Goal: Share content: Share content

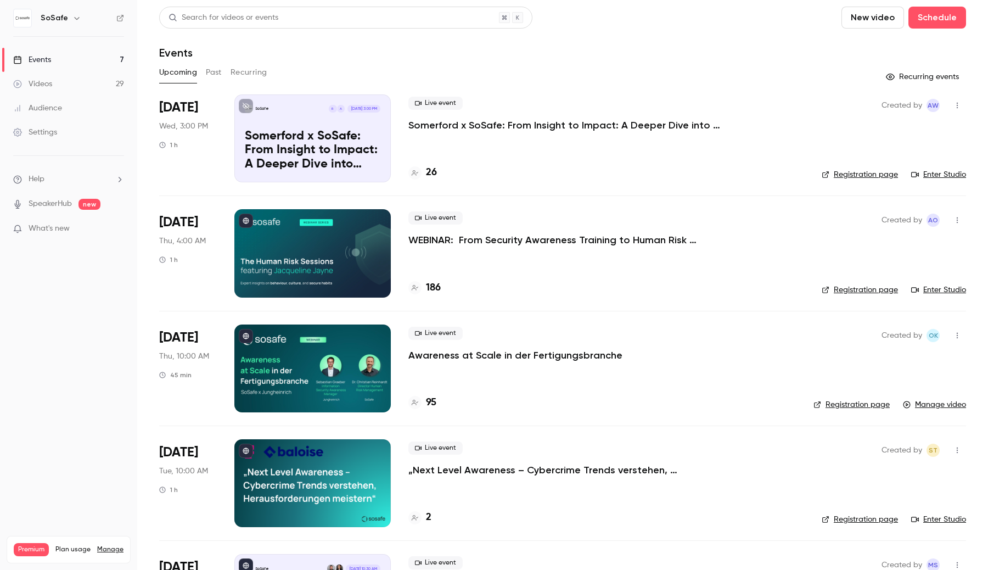
click at [76, 20] on icon "button" at bounding box center [76, 18] width 9 height 9
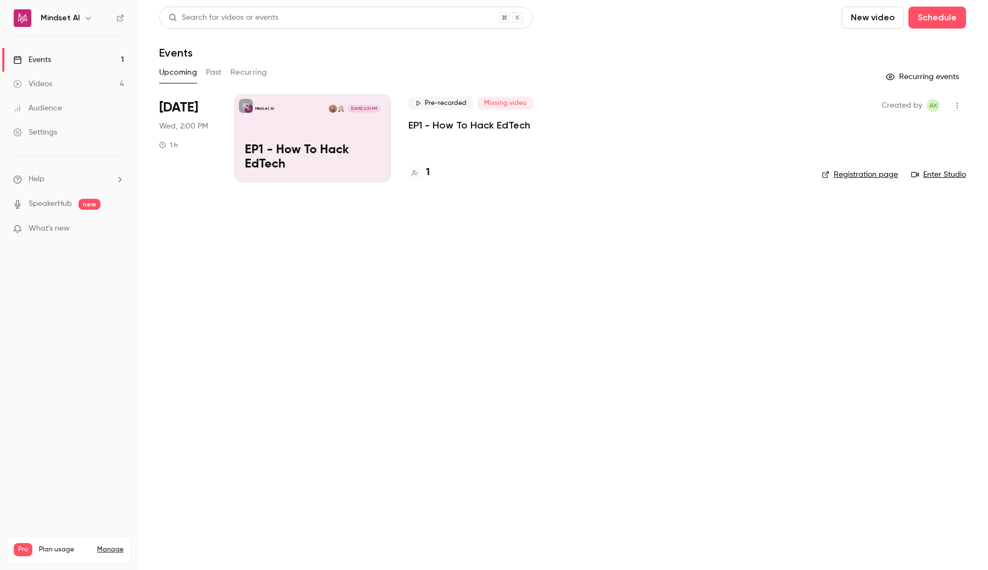
click at [96, 19] on div "Mindset AI" at bounding box center [74, 18] width 67 height 13
click at [86, 16] on icon "button" at bounding box center [88, 18] width 9 height 9
click at [192, 244] on div at bounding box center [494, 285] width 988 height 570
click at [93, 82] on link "Videos 4" at bounding box center [68, 84] width 137 height 24
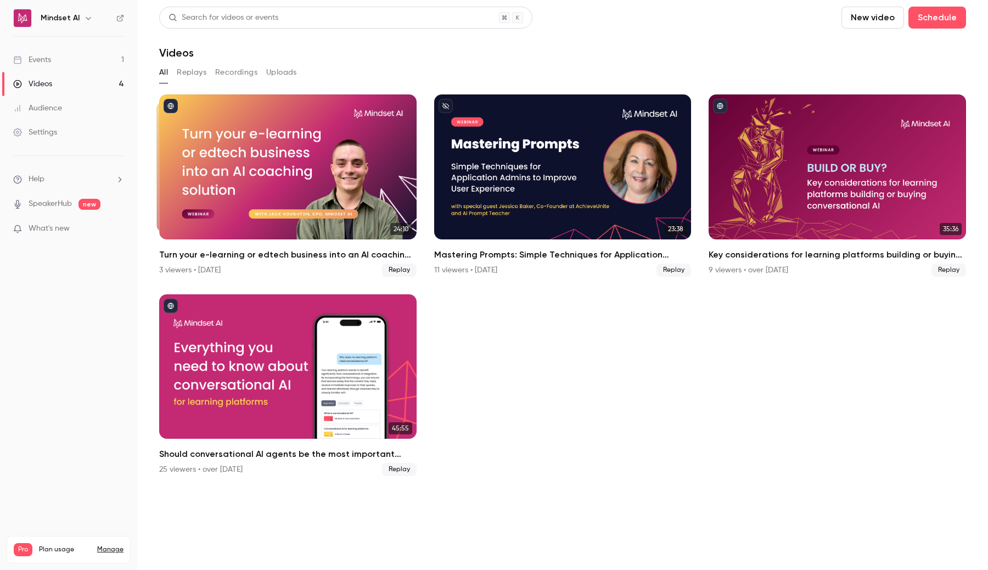
click at [88, 61] on link "Events 1" at bounding box center [68, 60] width 137 height 24
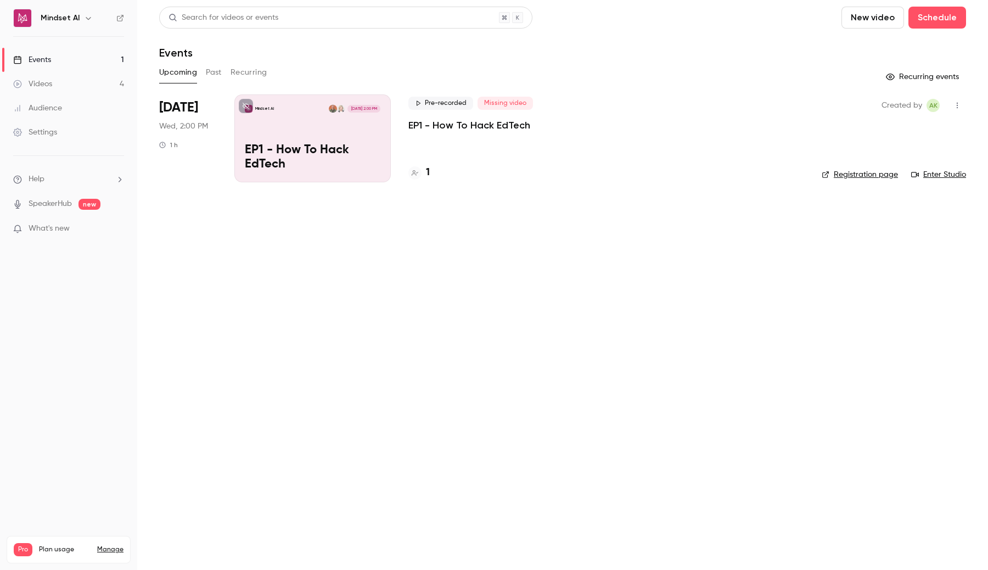
click at [211, 74] on button "Past" at bounding box center [214, 73] width 16 height 18
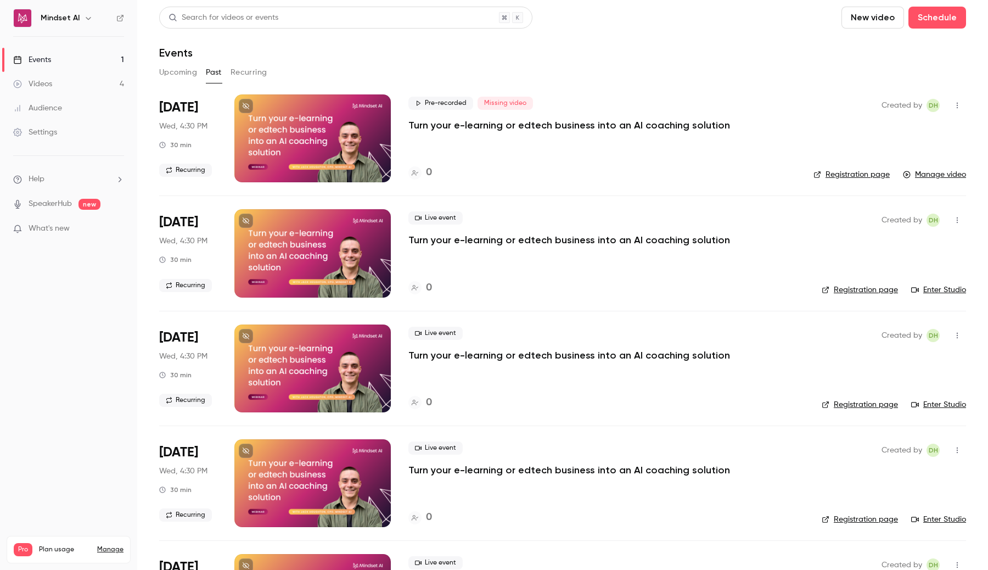
click at [107, 84] on link "Videos 4" at bounding box center [68, 84] width 137 height 24
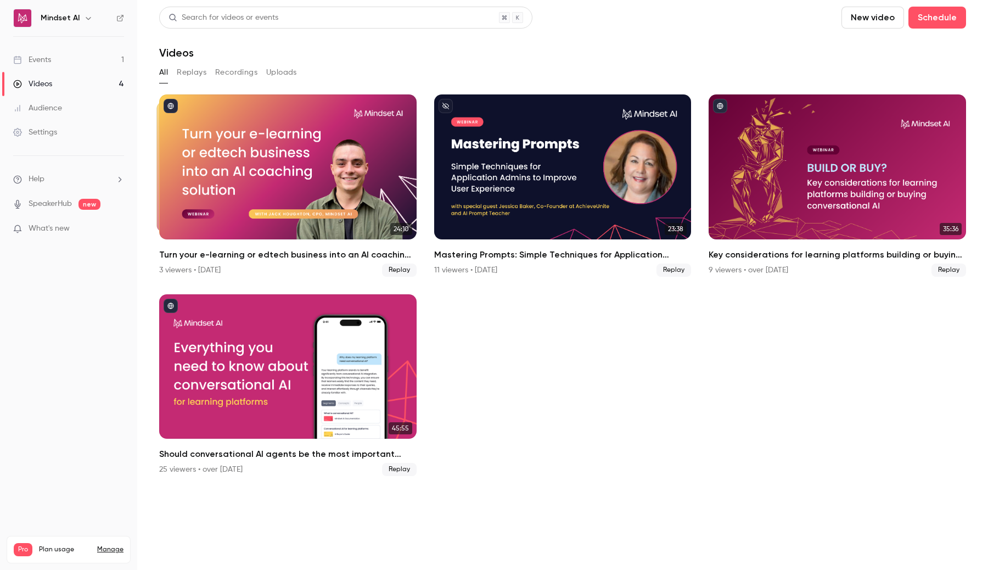
click at [96, 59] on link "Events 1" at bounding box center [68, 60] width 137 height 24
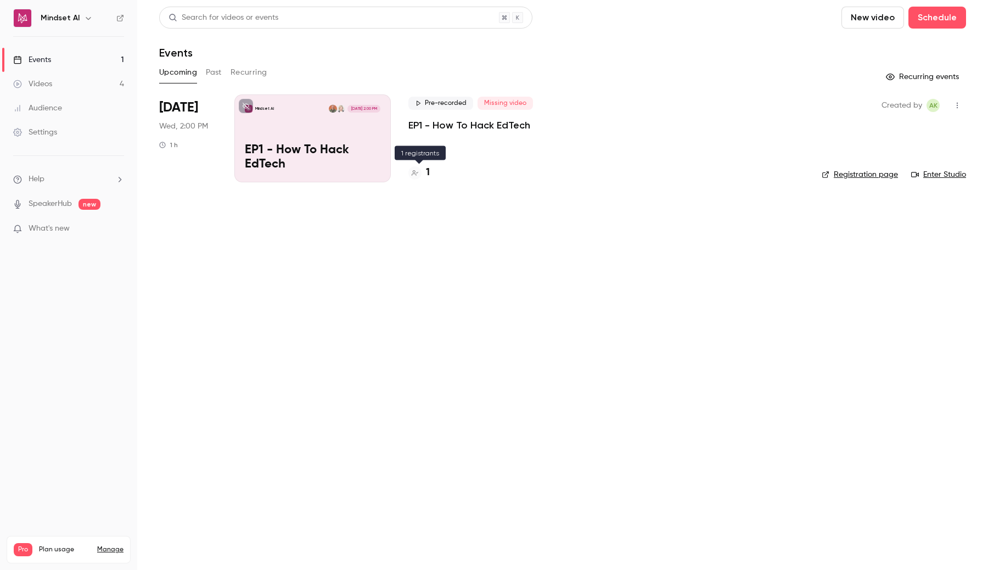
click at [427, 175] on h4 "1" at bounding box center [428, 172] width 4 height 15
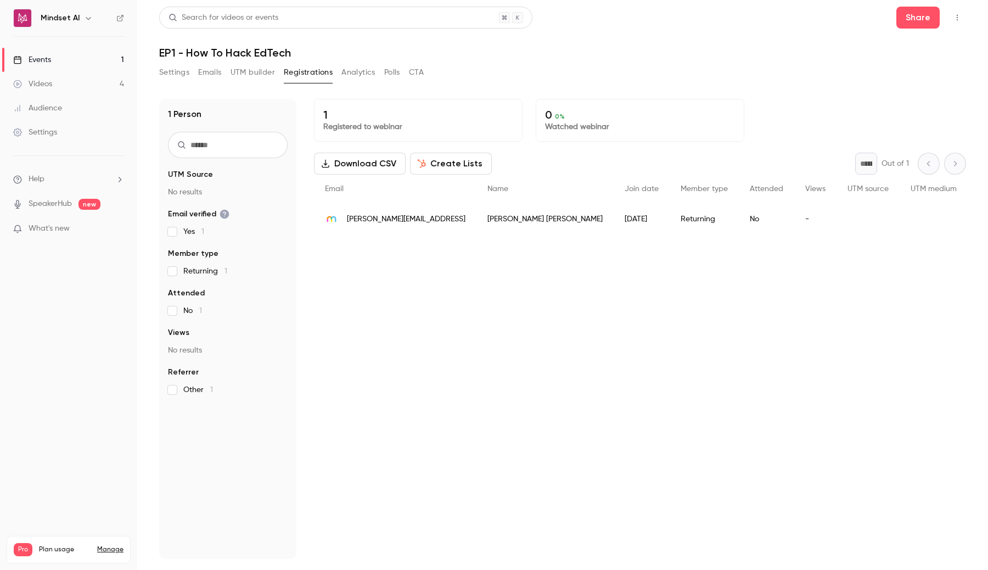
click at [89, 15] on icon "button" at bounding box center [88, 18] width 9 height 9
click at [399, 300] on div at bounding box center [494, 285] width 988 height 570
click at [56, 126] on link "Settings" at bounding box center [68, 132] width 137 height 24
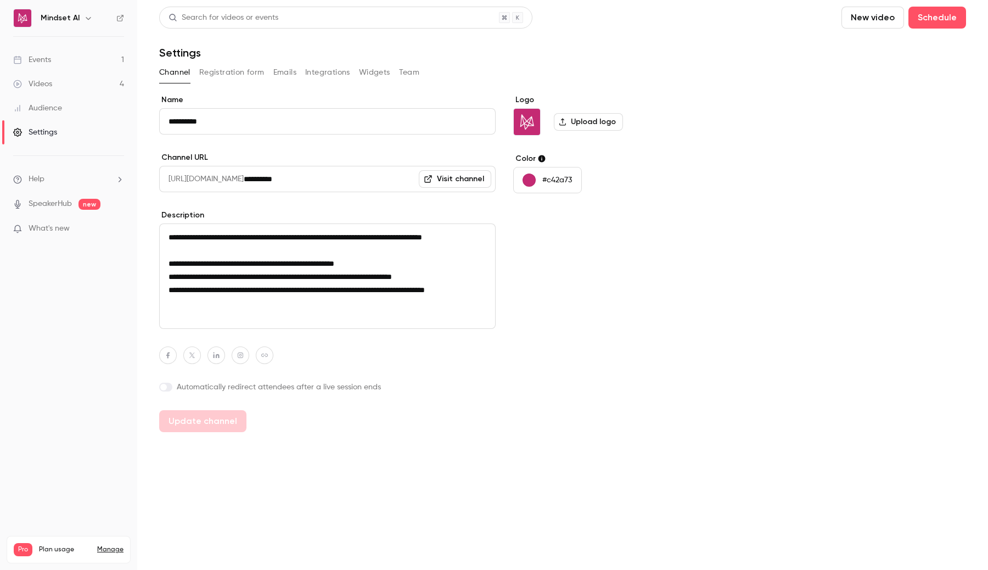
click at [314, 72] on button "Integrations" at bounding box center [327, 73] width 45 height 18
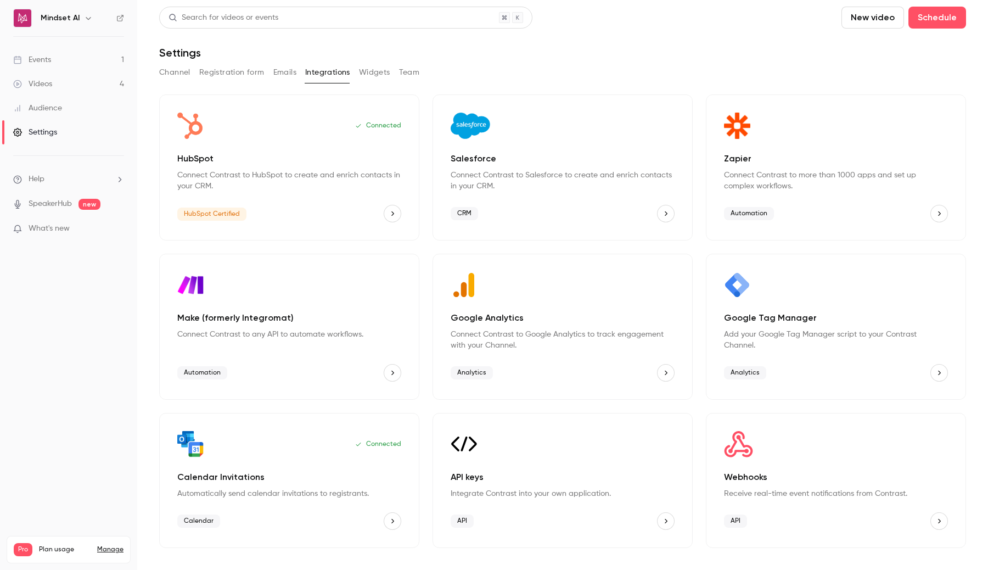
click at [273, 71] on button "Emails" at bounding box center [284, 73] width 23 height 18
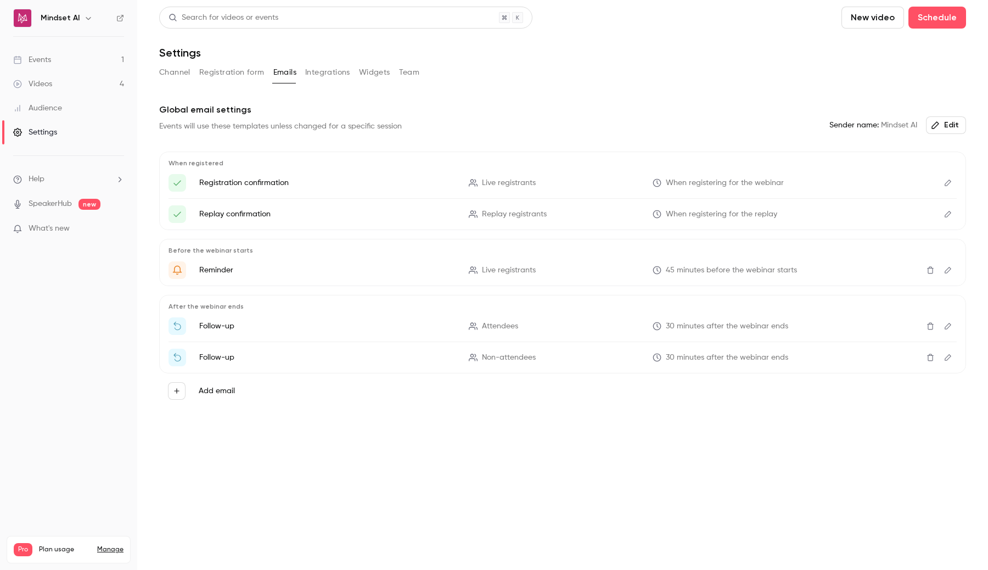
click at [33, 109] on div "Audience" at bounding box center [37, 108] width 49 height 11
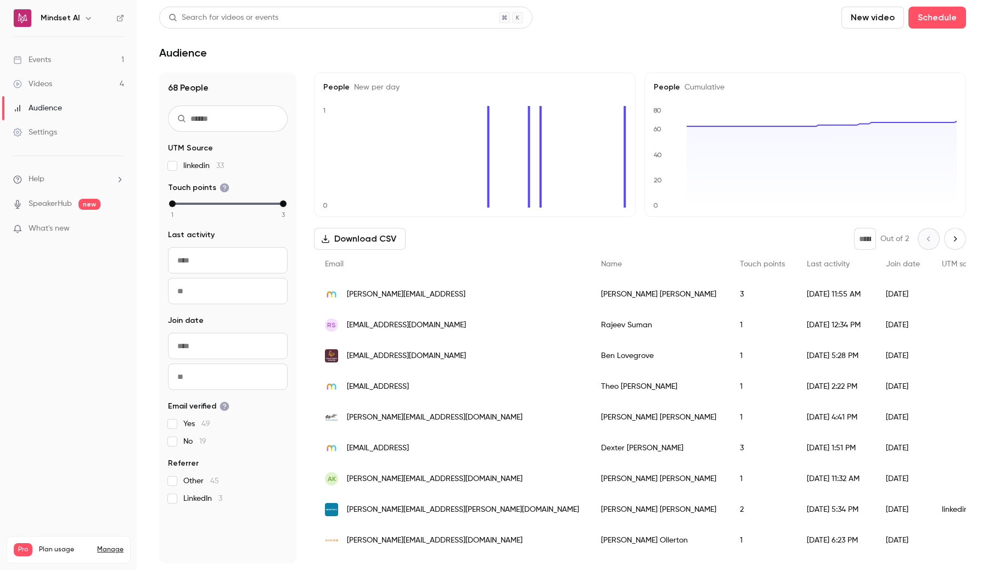
click at [221, 124] on input "text" at bounding box center [228, 118] width 120 height 26
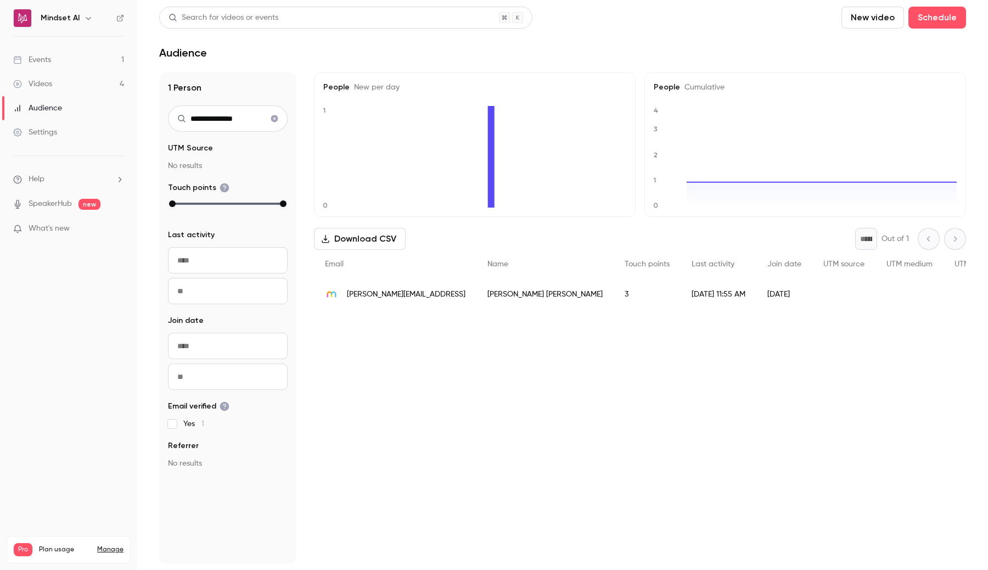
type input "**********"
click at [373, 294] on span "anna@mindset.ai" at bounding box center [406, 295] width 119 height 12
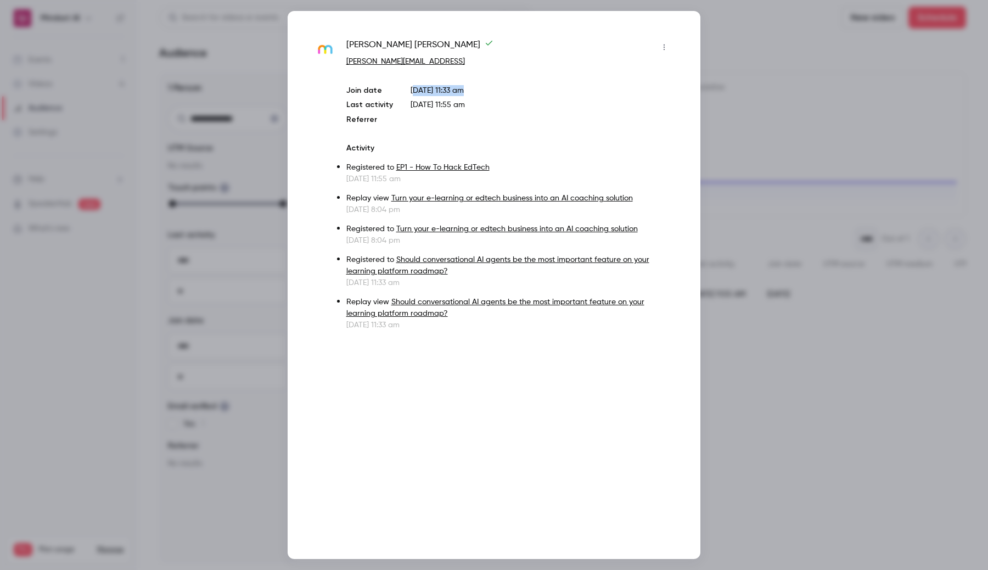
drag, startPoint x: 412, startPoint y: 93, endPoint x: 516, endPoint y: 92, distance: 103.8
click at [517, 92] on p "Dec 18, 2024 11:33 am" at bounding box center [542, 90] width 262 height 11
click at [516, 92] on p "Dec 18, 2024 11:33 am" at bounding box center [542, 90] width 262 height 11
drag, startPoint x: 462, startPoint y: 92, endPoint x: 400, endPoint y: 92, distance: 62.0
click at [400, 92] on div "Join date Dec 18, 2024 11:33 am Last activity Sep 2, 2025 11:55 am Referrer" at bounding box center [509, 105] width 327 height 40
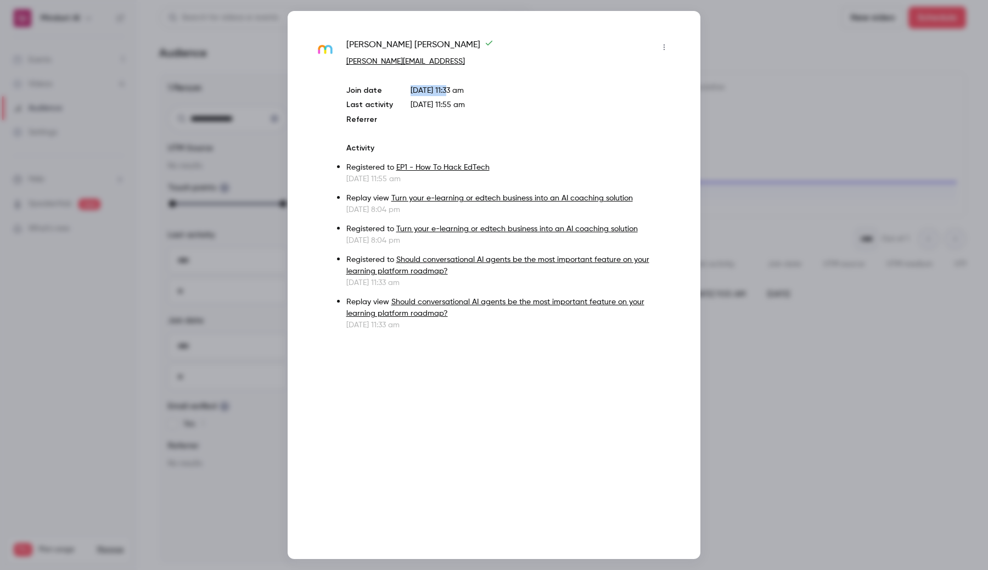
click at [400, 92] on div "Join date Dec 18, 2024 11:33 am Last activity Sep 2, 2025 11:55 am Referrer" at bounding box center [509, 105] width 327 height 40
drag, startPoint x: 400, startPoint y: 92, endPoint x: 506, endPoint y: 93, distance: 106.0
click at [508, 93] on div "Join date Dec 18, 2024 11:33 am Last activity Sep 2, 2025 11:55 am Referrer" at bounding box center [509, 105] width 327 height 40
click at [507, 93] on p "Dec 18, 2024 11:33 am" at bounding box center [542, 90] width 262 height 11
drag, startPoint x: 409, startPoint y: 103, endPoint x: 515, endPoint y: 103, distance: 106.0
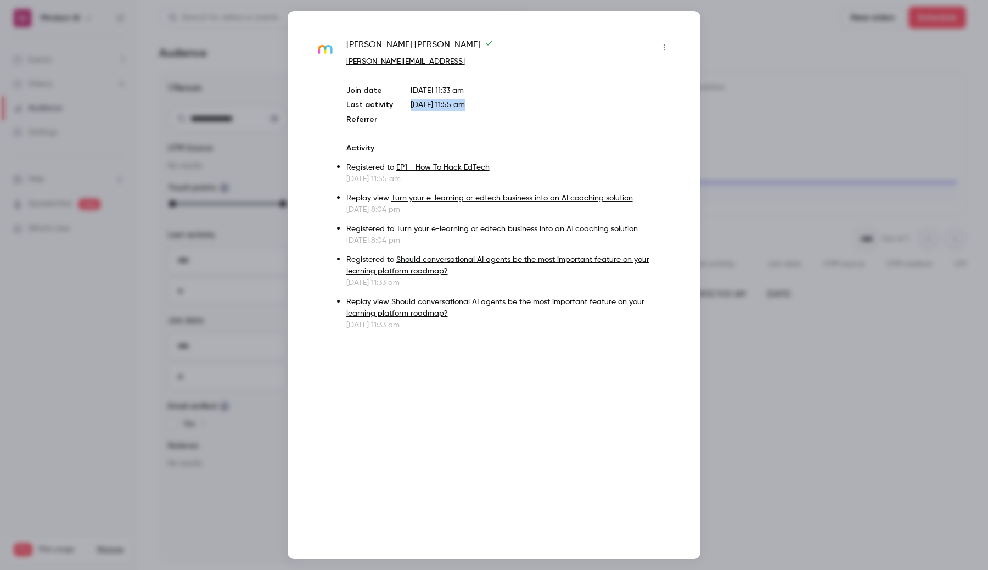
click at [515, 103] on p "Sep 2, 2025 11:55 am" at bounding box center [542, 105] width 262 height 12
click at [488, 102] on p "Sep 2, 2025 11:55 am" at bounding box center [542, 105] width 262 height 12
click at [732, 110] on div at bounding box center [494, 285] width 988 height 570
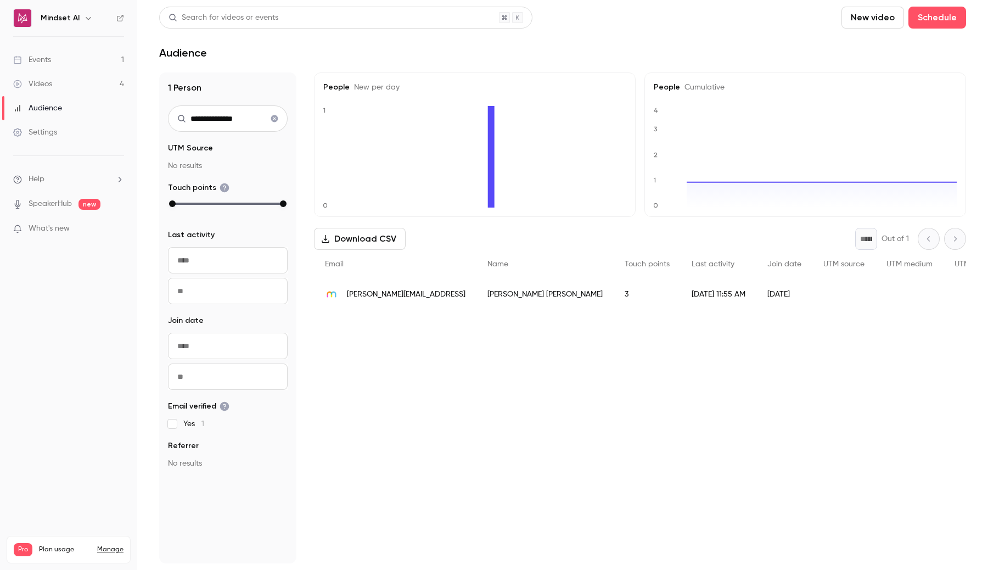
click at [72, 62] on link "Events 1" at bounding box center [68, 60] width 137 height 24
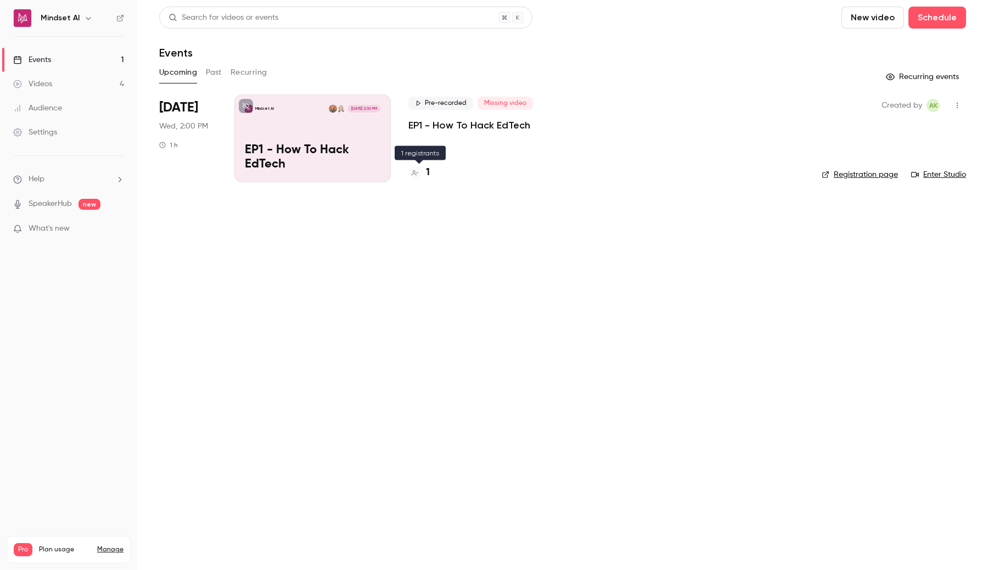
click at [429, 172] on h4 "1" at bounding box center [428, 172] width 4 height 15
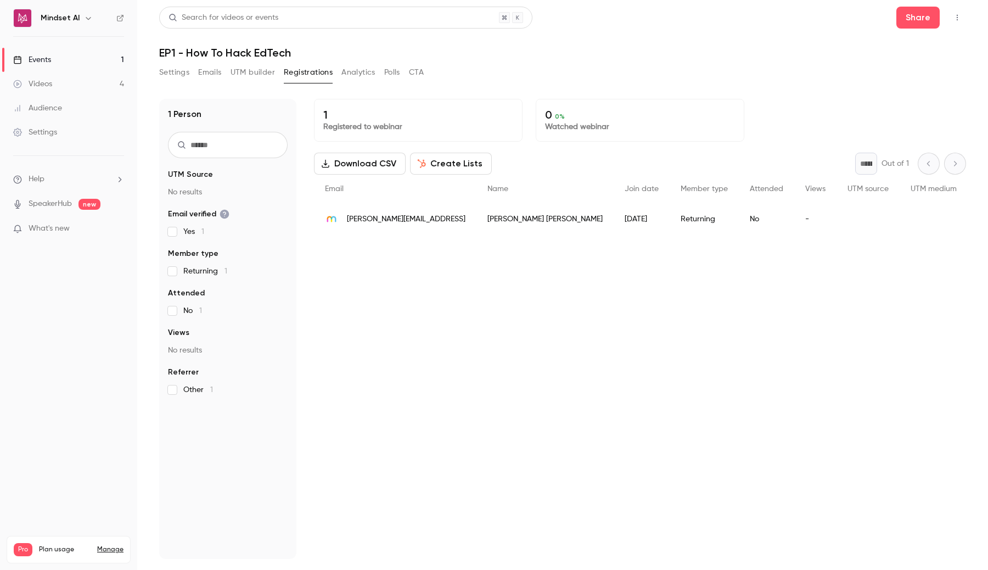
click at [477, 225] on div "Anna Kocsis" at bounding box center [545, 219] width 137 height 31
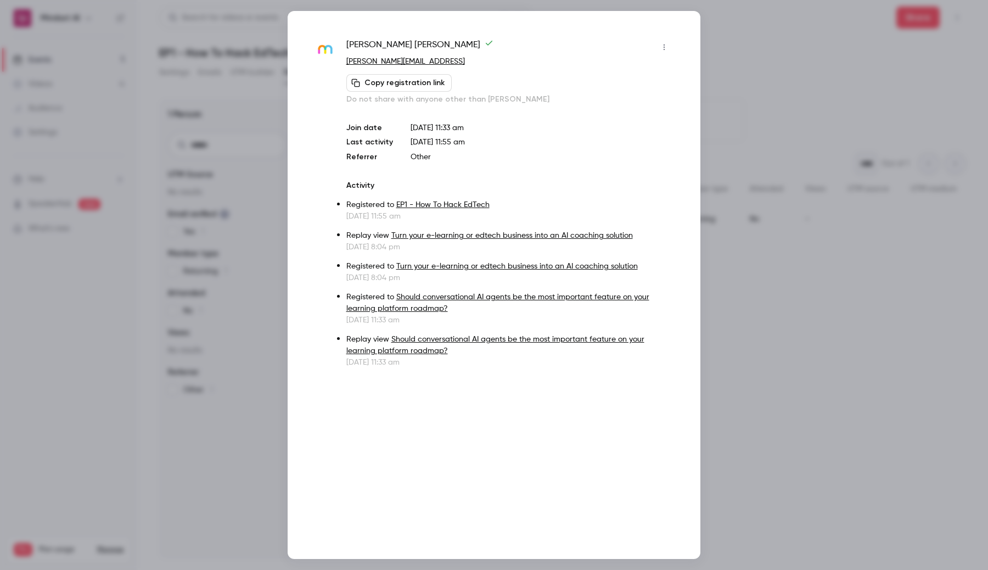
click at [282, 262] on div at bounding box center [494, 285] width 988 height 570
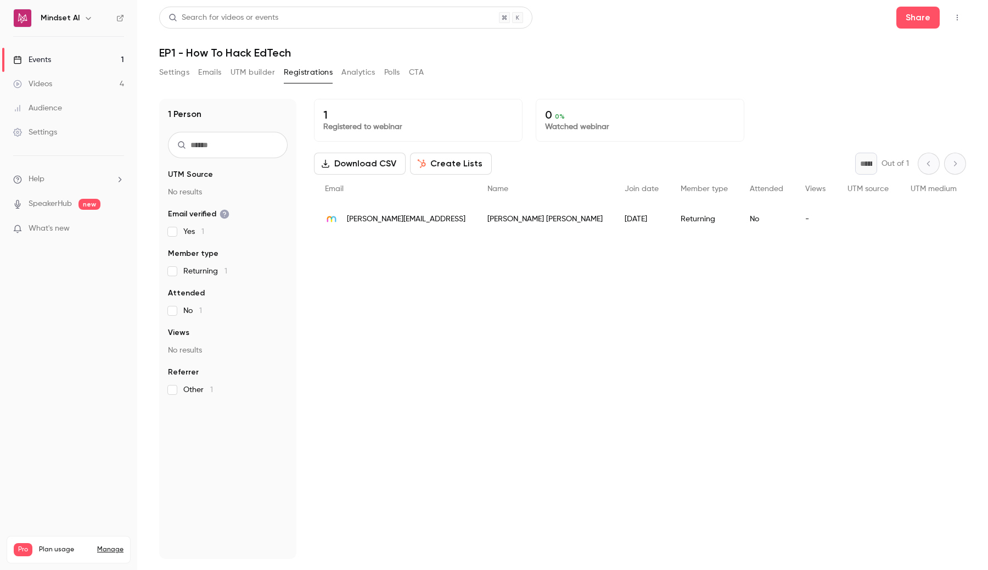
drag, startPoint x: 493, startPoint y: 217, endPoint x: 537, endPoint y: 217, distance: 43.9
click at [614, 217] on div "2025/09/02" at bounding box center [642, 219] width 56 height 31
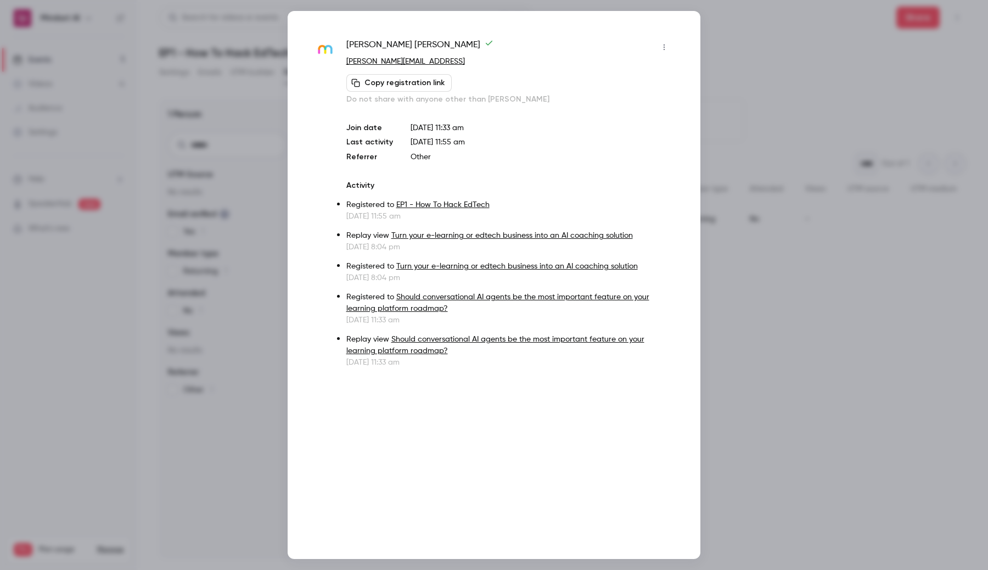
click at [701, 68] on div at bounding box center [494, 285] width 988 height 570
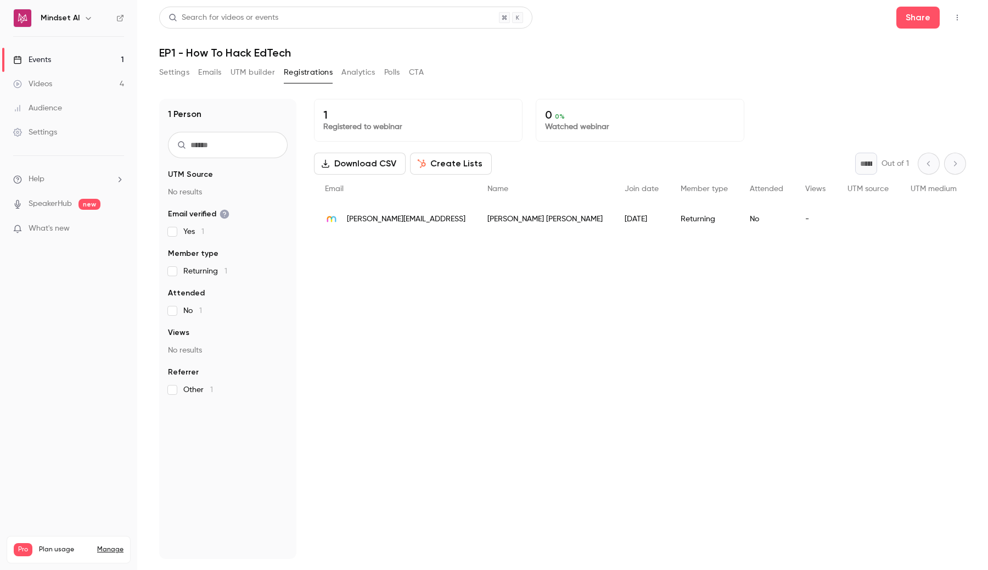
click at [625, 192] on span "Join date" at bounding box center [642, 189] width 34 height 8
click at [352, 219] on span "anna@mindset.ai" at bounding box center [406, 220] width 119 height 12
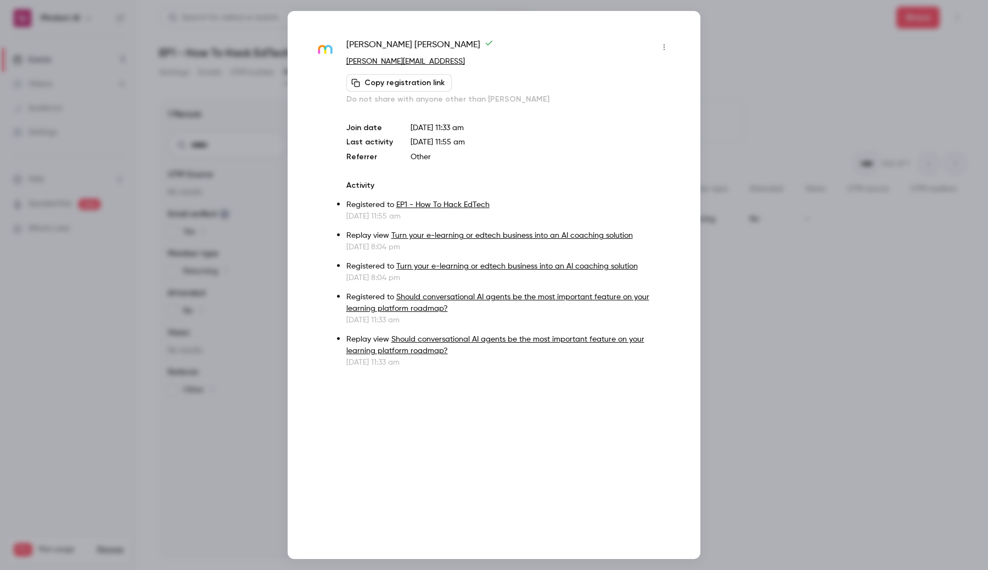
click at [243, 245] on div at bounding box center [494, 285] width 988 height 570
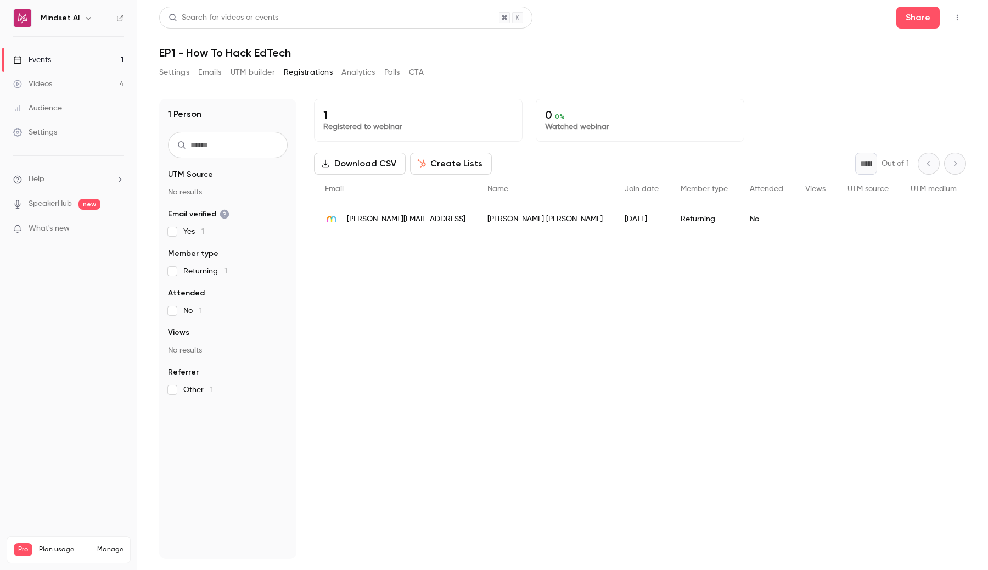
click at [390, 219] on span "anna@mindset.ai" at bounding box center [406, 220] width 119 height 12
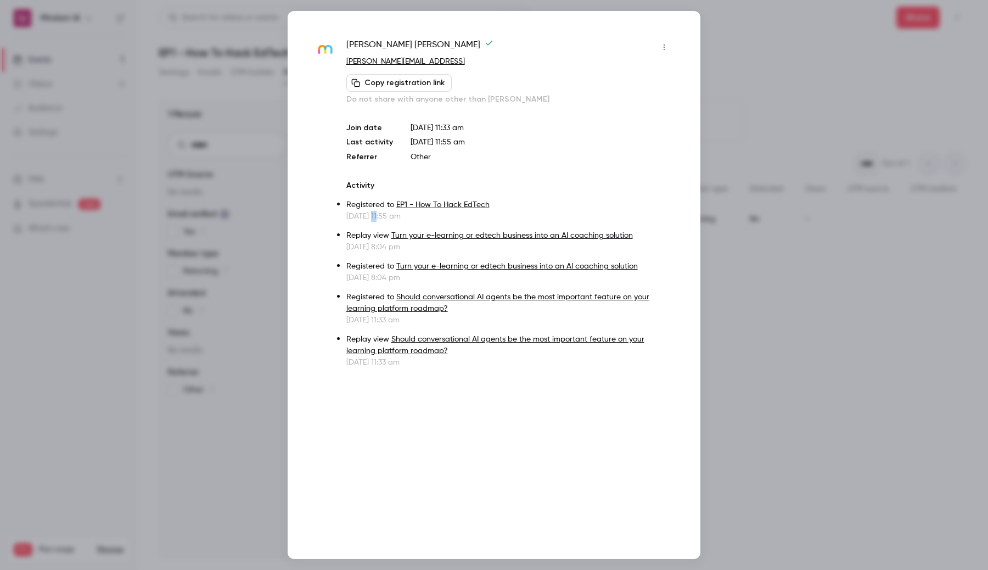
click at [390, 219] on p "Sep 2, 2025 11:55 am" at bounding box center [509, 216] width 327 height 11
drag, startPoint x: 444, startPoint y: 58, endPoint x: 345, endPoint y: 58, distance: 98.3
click at [345, 58] on div "Anna Kocsis anna@mindset.ai Copy registration link Do not share with anyone oth…" at bounding box center [494, 202] width 358 height 329
copy link "anna@mindset.ai"
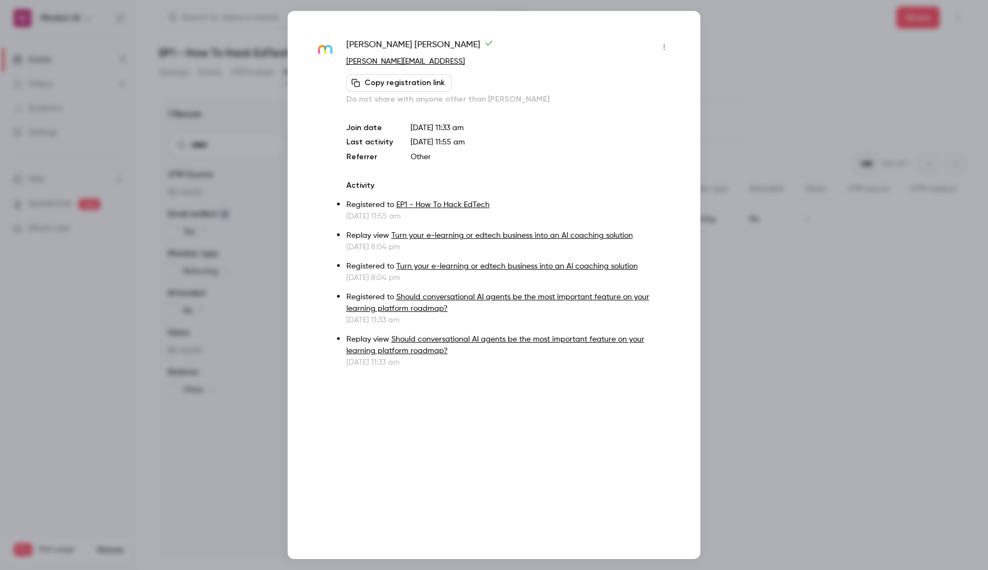
click at [239, 187] on div at bounding box center [494, 285] width 988 height 570
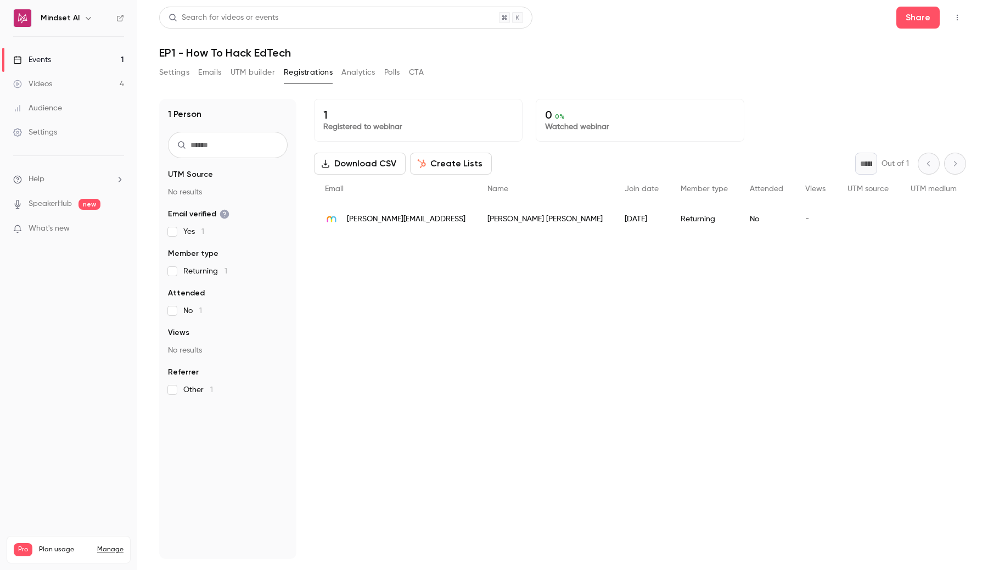
click at [63, 135] on link "Settings" at bounding box center [68, 132] width 137 height 24
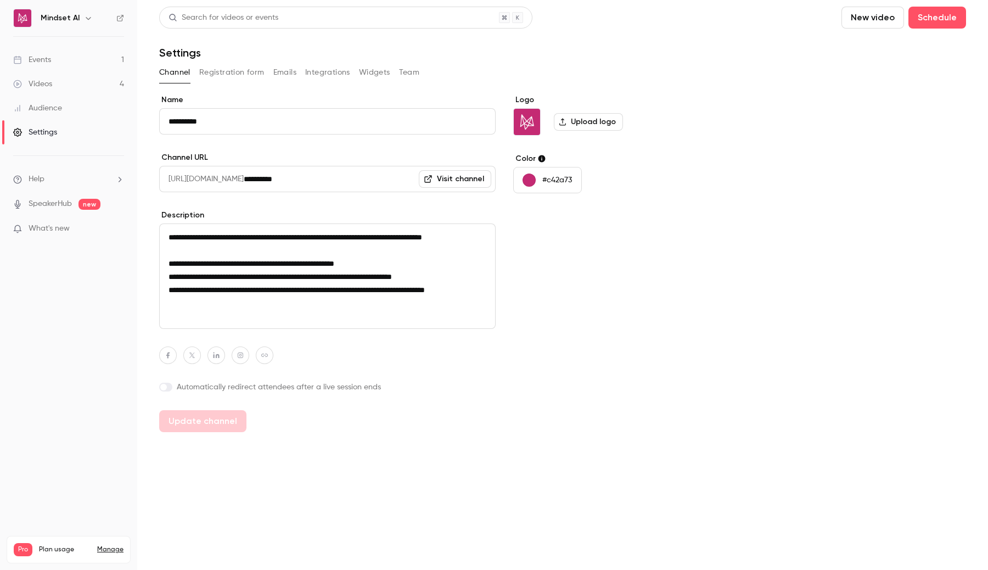
click at [242, 72] on button "Registration form" at bounding box center [231, 73] width 65 height 18
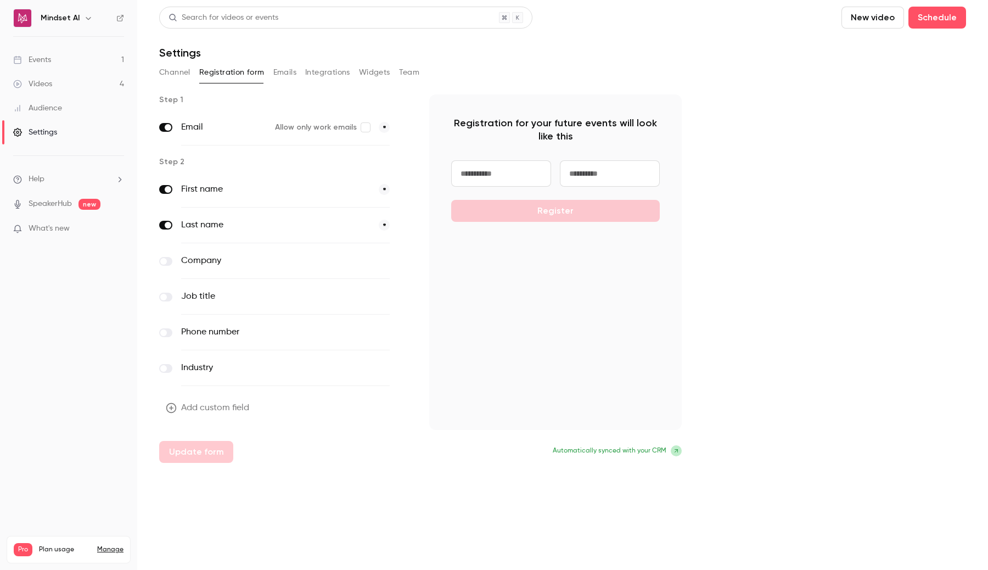
click at [61, 134] on link "Settings" at bounding box center [68, 132] width 137 height 24
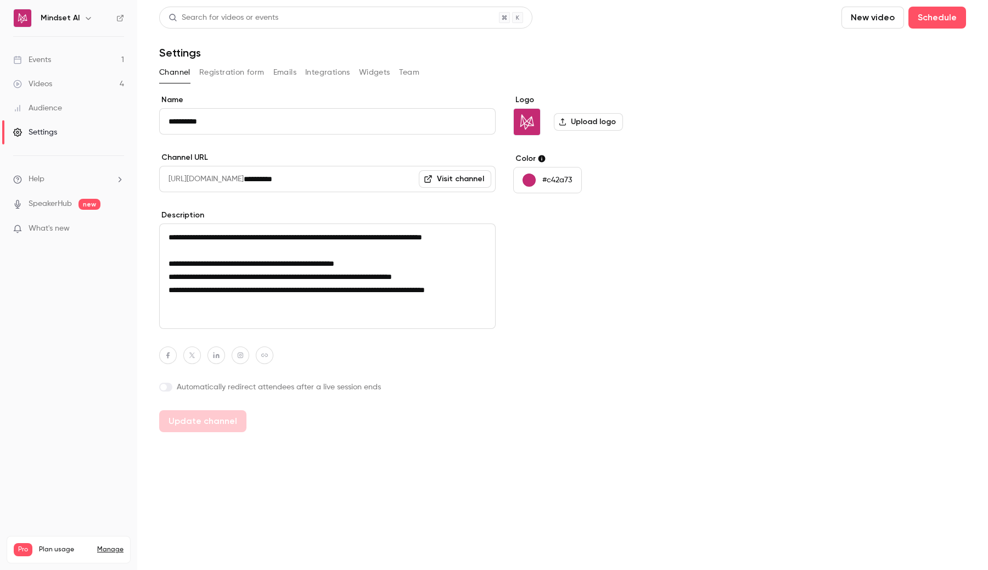
click at [59, 108] on div "Audience" at bounding box center [37, 108] width 49 height 11
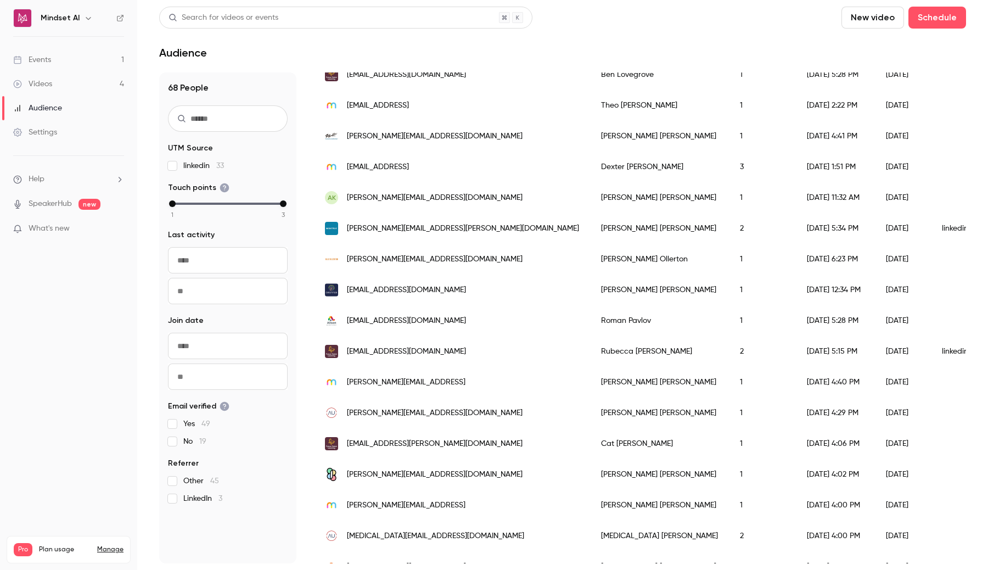
scroll to position [279, 0]
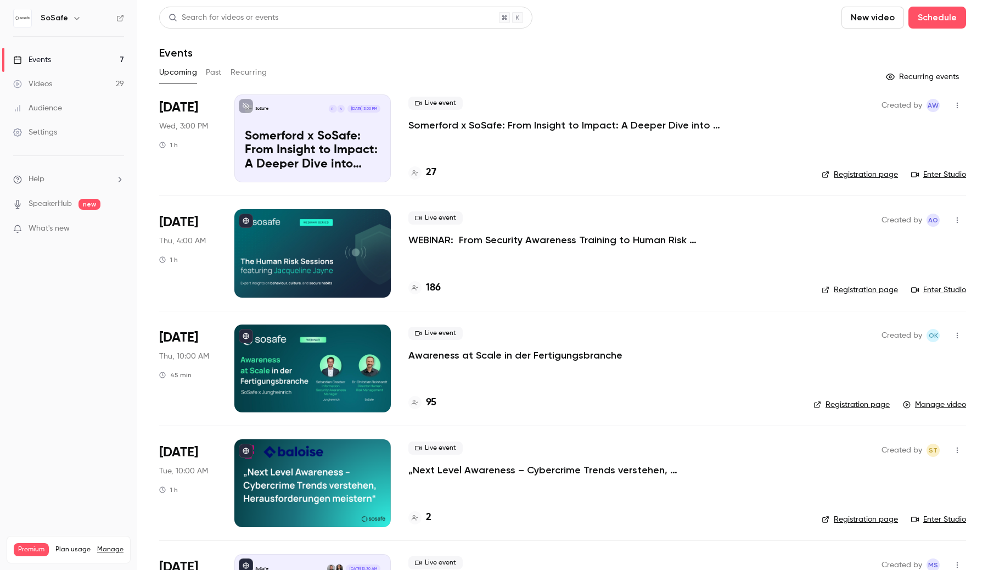
click at [304, 152] on p "Somerford x SoSafe: From Insight to Impact: A Deeper Dive into Behavioral Scien…" at bounding box center [313, 151] width 136 height 42
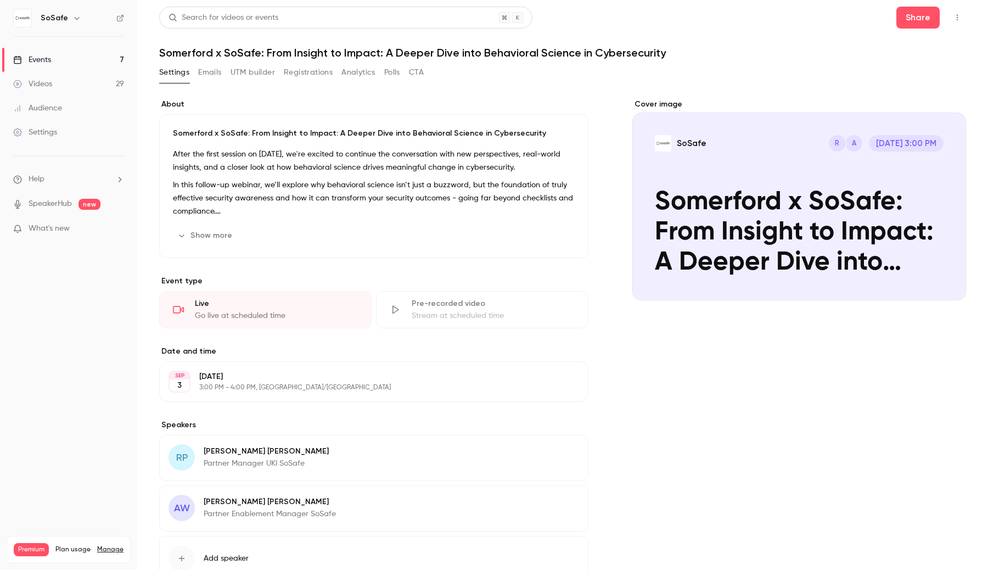
click at [108, 83] on link "Videos 29" at bounding box center [68, 84] width 137 height 24
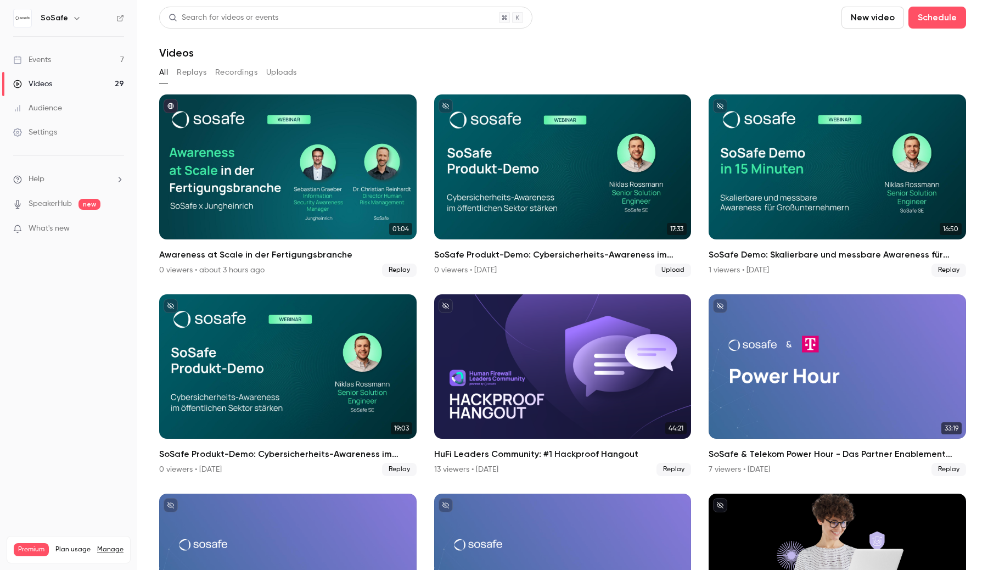
click at [219, 204] on div "Awareness at Scale in der Fertigungsbranche" at bounding box center [288, 166] width 258 height 145
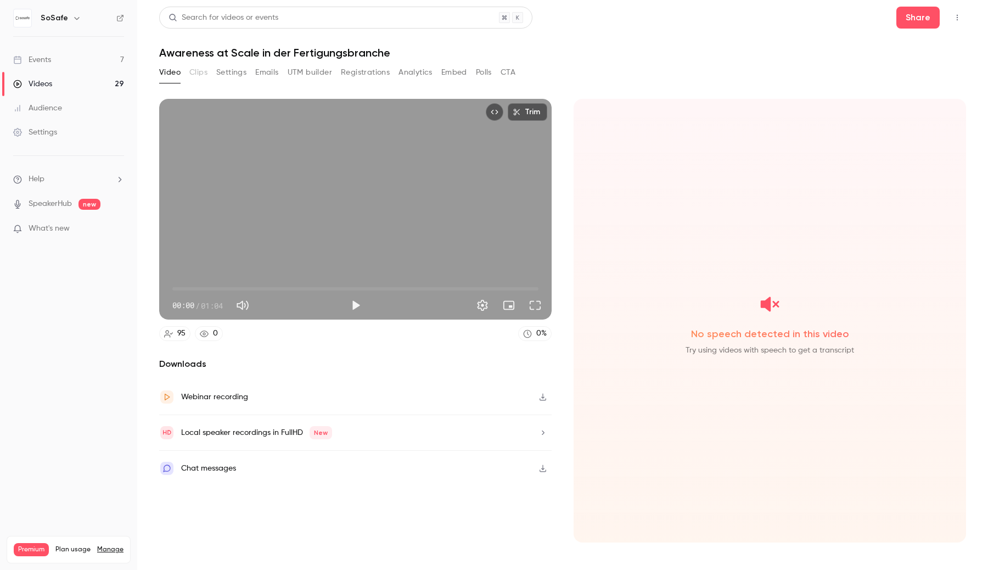
click at [350, 305] on button "Play" at bounding box center [356, 305] width 22 height 22
click at [380, 293] on span "00:00" at bounding box center [355, 289] width 366 height 18
click at [402, 289] on span "00:36" at bounding box center [355, 289] width 366 height 18
click at [352, 311] on button "Pause" at bounding box center [356, 305] width 22 height 22
type input "****"
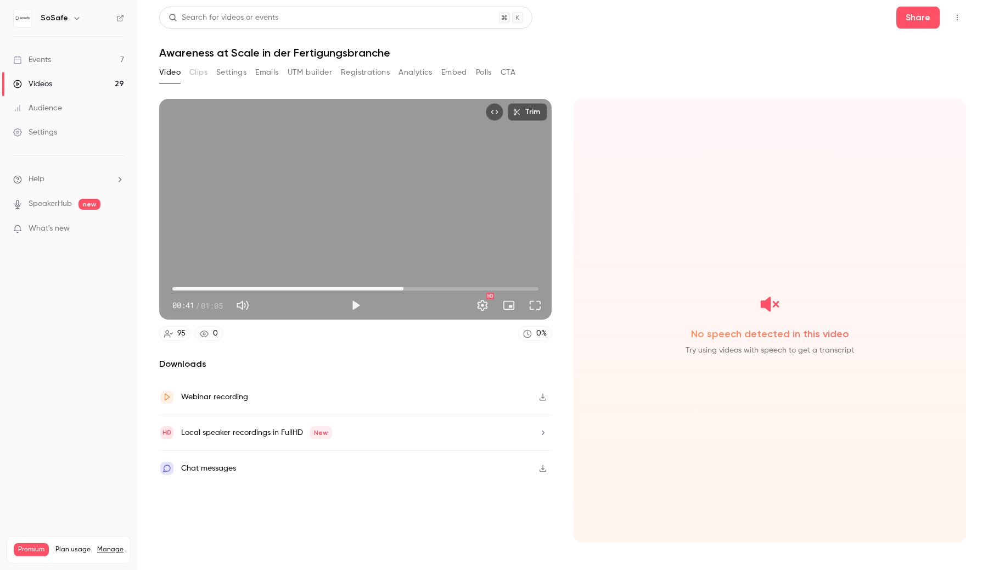
click at [110, 80] on link "Videos 29" at bounding box center [68, 84] width 137 height 24
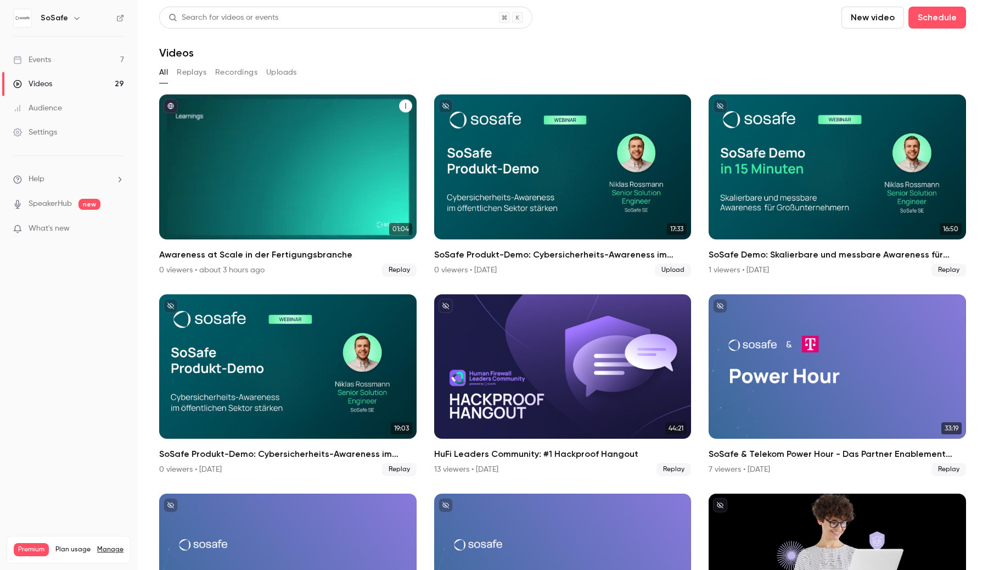
click at [404, 99] on div "Awareness at Scale in der Fertigungsbranche" at bounding box center [405, 106] width 13 height 14
click at [404, 105] on icon "Awareness at Scale in der Fertigungsbranche" at bounding box center [405, 106] width 7 height 7
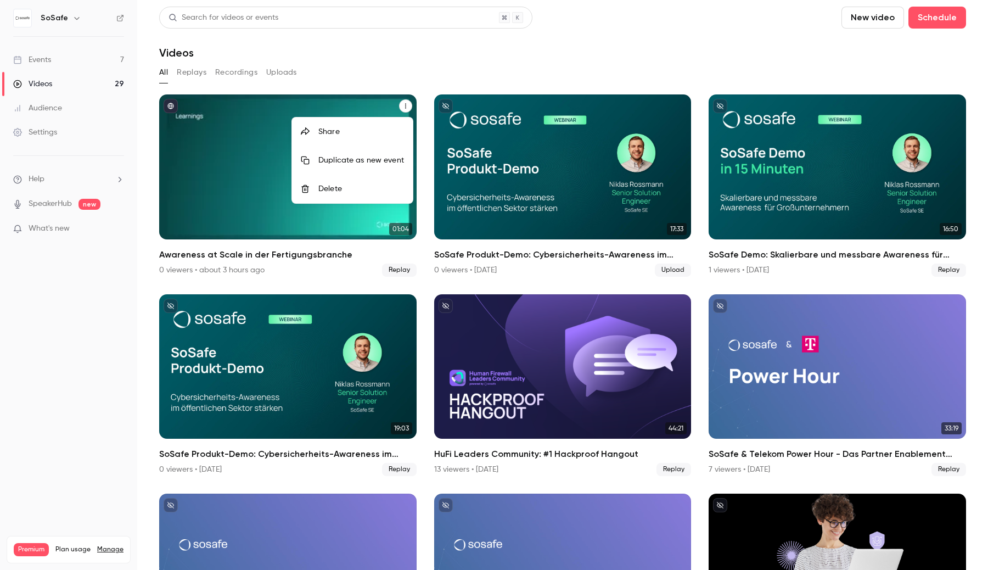
click at [376, 186] on div "Delete" at bounding box center [361, 188] width 86 height 11
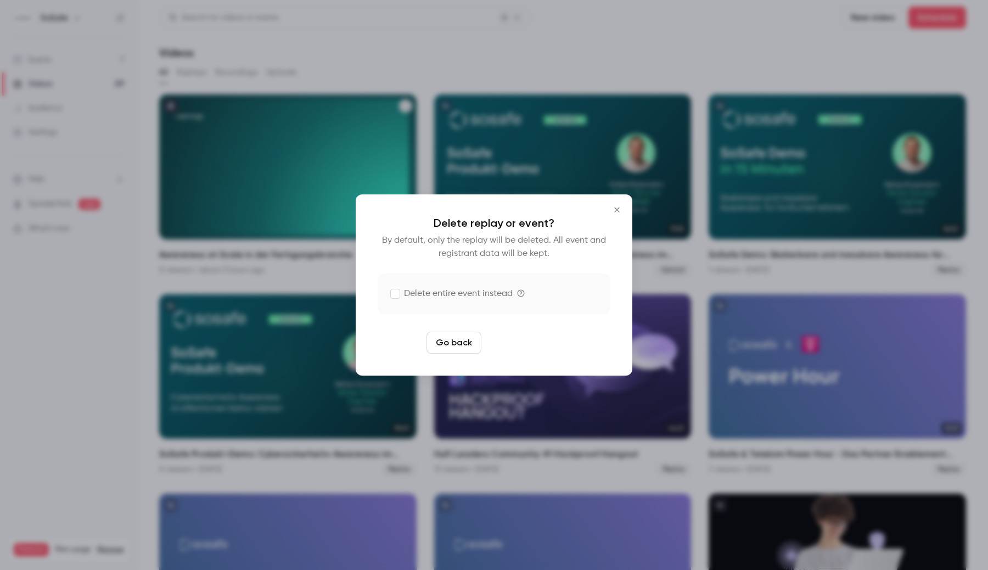
click at [508, 342] on button "Delete replay" at bounding box center [524, 343] width 76 height 22
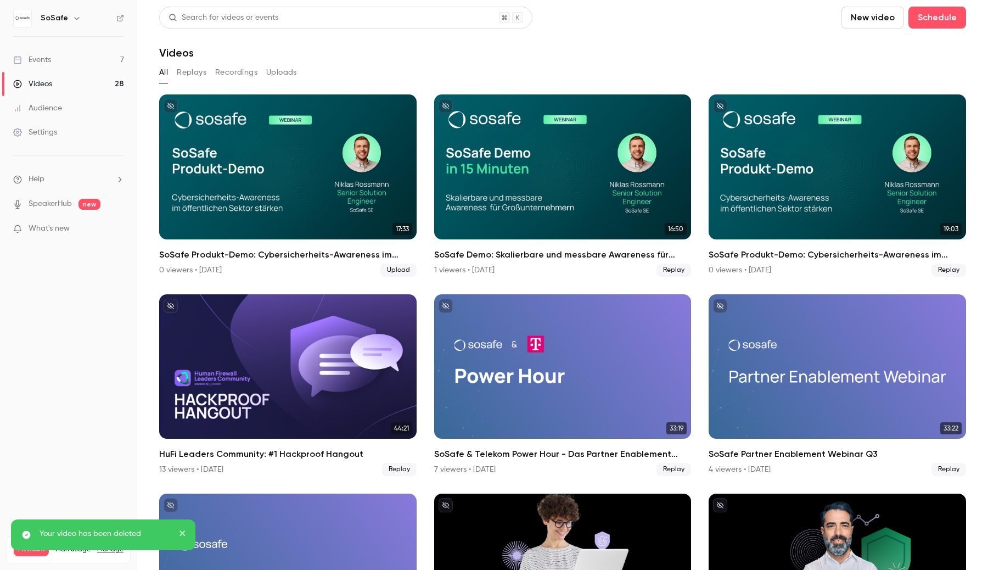
click at [79, 56] on link "Events 7" at bounding box center [68, 60] width 137 height 24
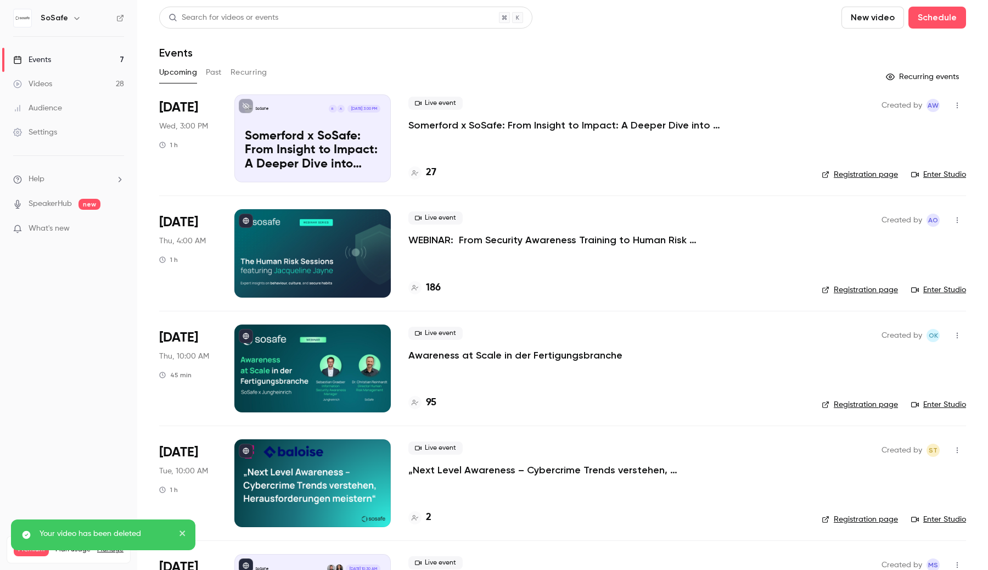
click at [956, 105] on icon "button" at bounding box center [957, 106] width 9 height 8
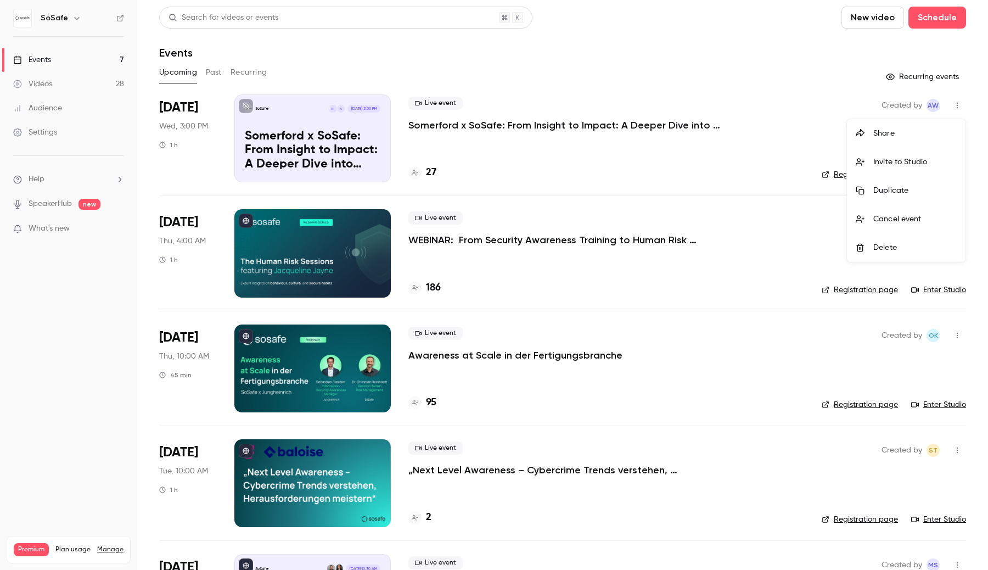
click at [339, 133] on div at bounding box center [494, 285] width 988 height 570
click at [343, 133] on p "Somerford x SoSafe: From Insight to Impact: A Deeper Dive into Behavioral Scien…" at bounding box center [313, 151] width 136 height 42
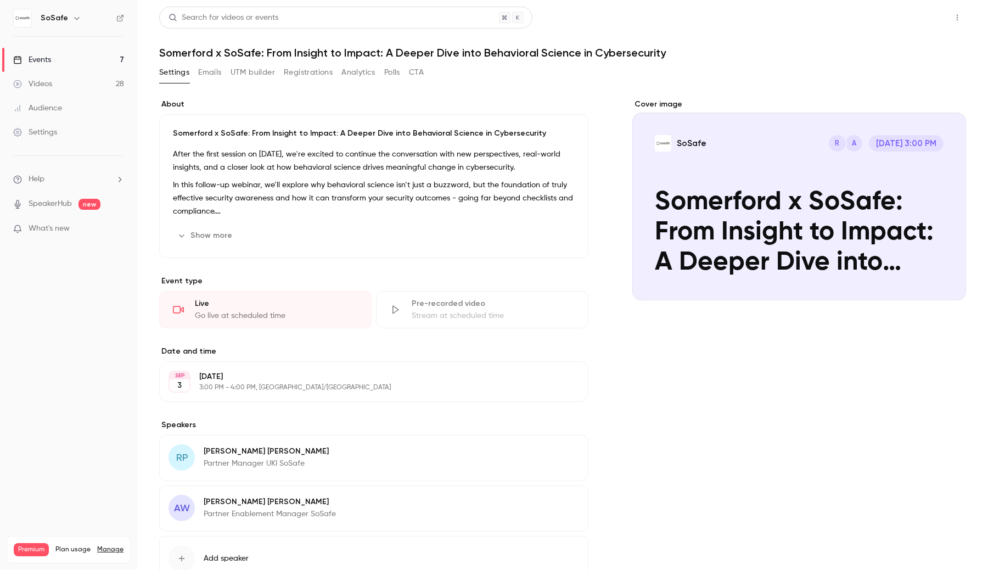
click at [920, 21] on button "Share" at bounding box center [918, 18] width 43 height 22
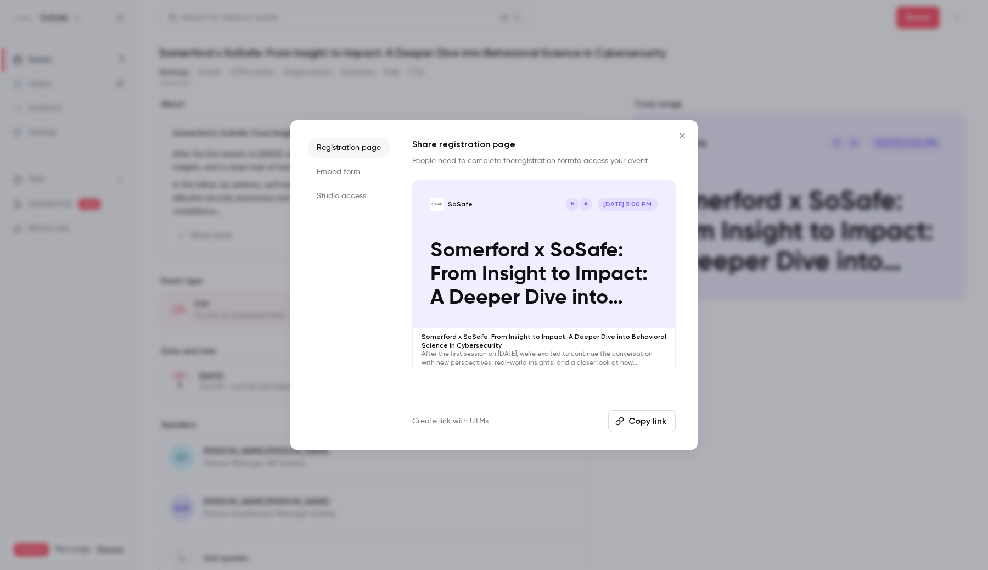
click at [564, 250] on p "Somerford x SoSafe: From Insight to Impact: A Deeper Dive into Behavioral Scien…" at bounding box center [543, 274] width 227 height 71
click at [109, 152] on div at bounding box center [494, 285] width 988 height 570
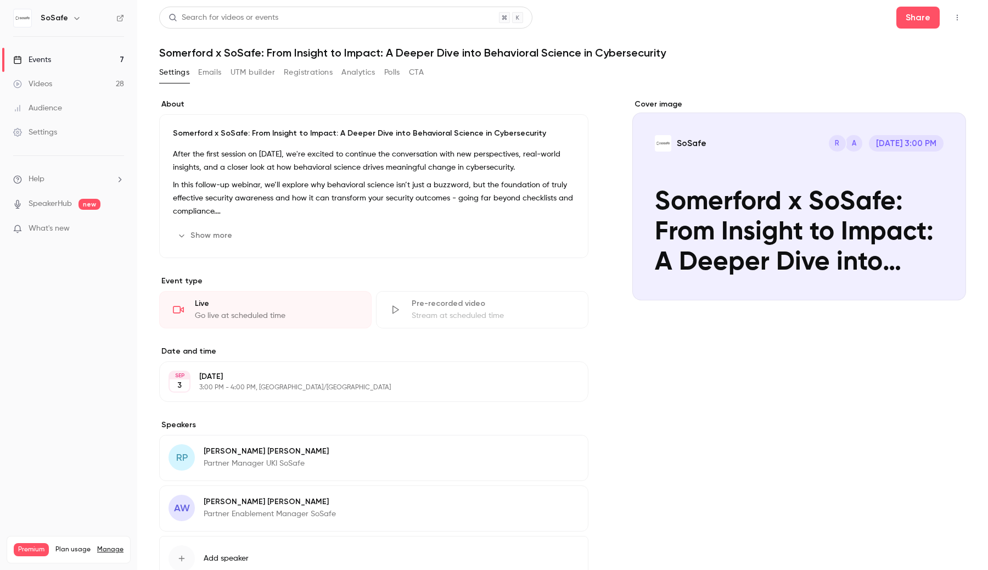
click at [89, 59] on link "Events 7" at bounding box center [68, 60] width 137 height 24
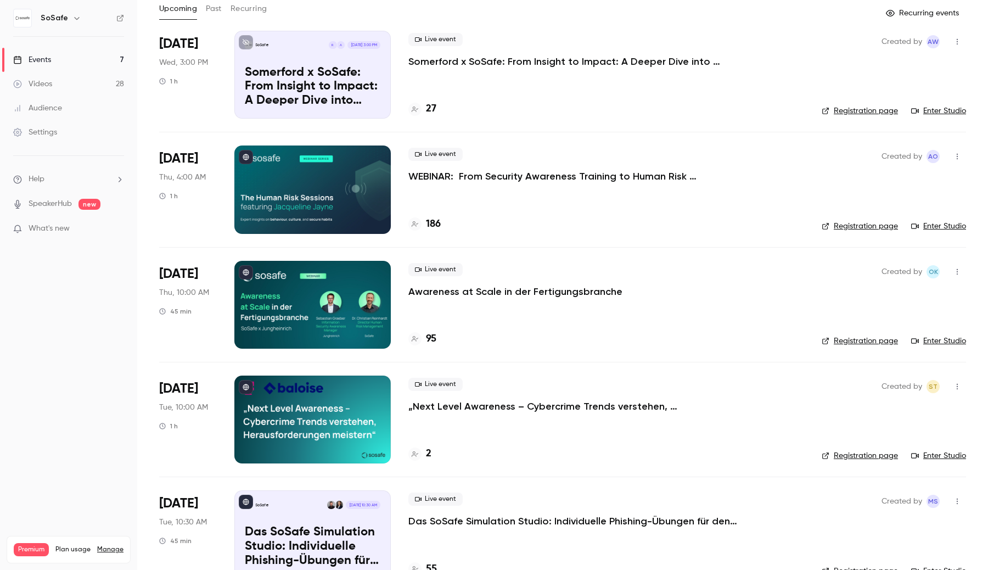
scroll to position [143, 0]
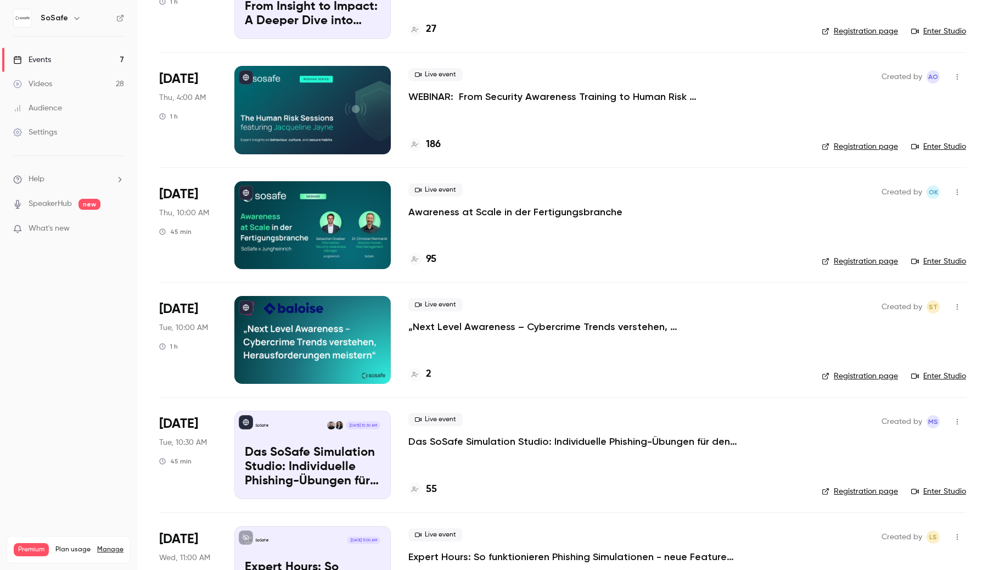
click at [273, 240] on div at bounding box center [312, 225] width 156 height 88
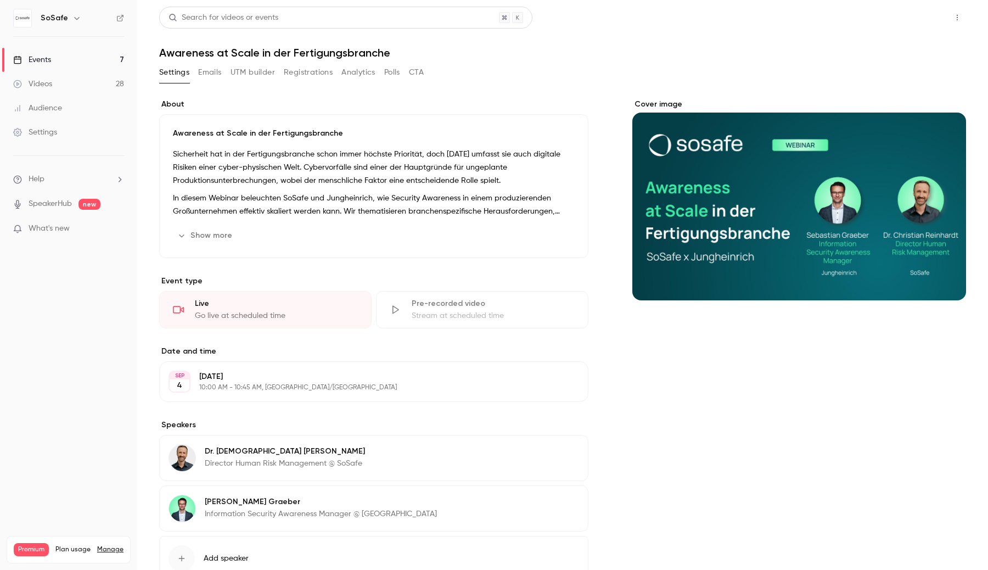
click at [913, 20] on button "Share" at bounding box center [918, 18] width 43 height 22
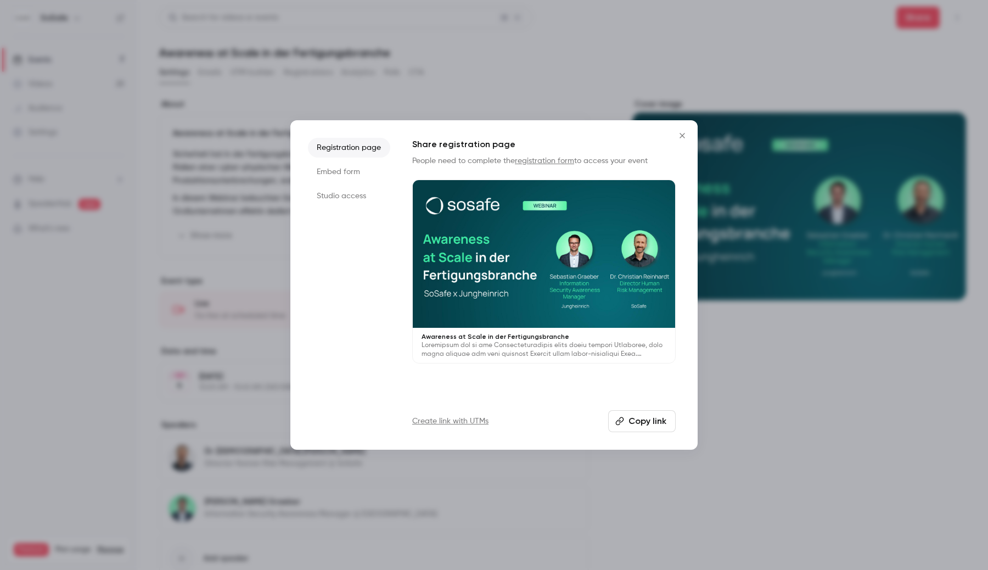
click at [558, 247] on div at bounding box center [544, 254] width 262 height 148
